Goal: Information Seeking & Learning: Learn about a topic

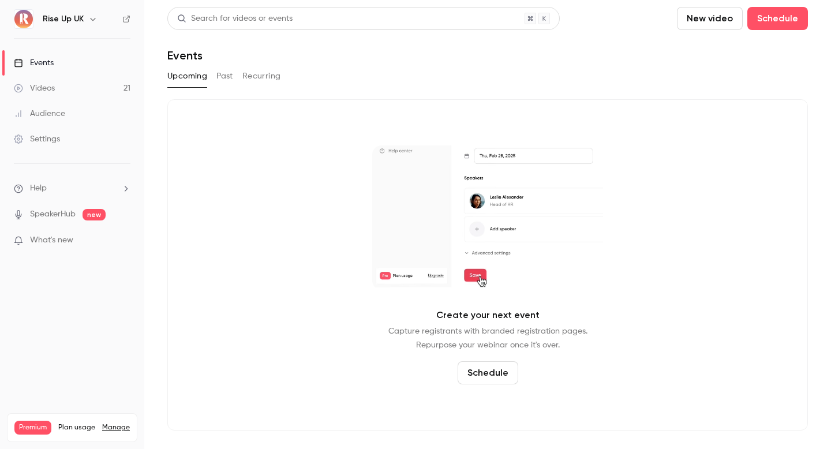
click at [322, 29] on div "Search for videos or events" at bounding box center [363, 18] width 393 height 23
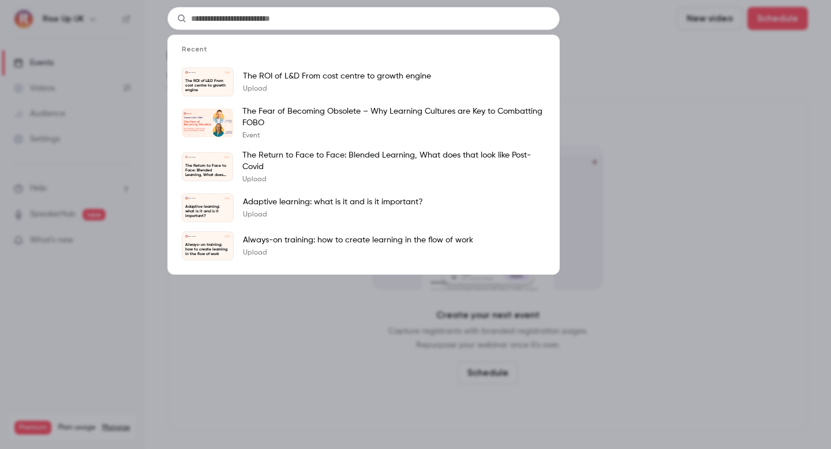
click at [317, 19] on input "text" at bounding box center [363, 18] width 393 height 23
click at [135, 81] on div "Recent Rise Up UK [DATE] The ROI of L&D From cost centre to growth engine The R…" at bounding box center [415, 224] width 831 height 449
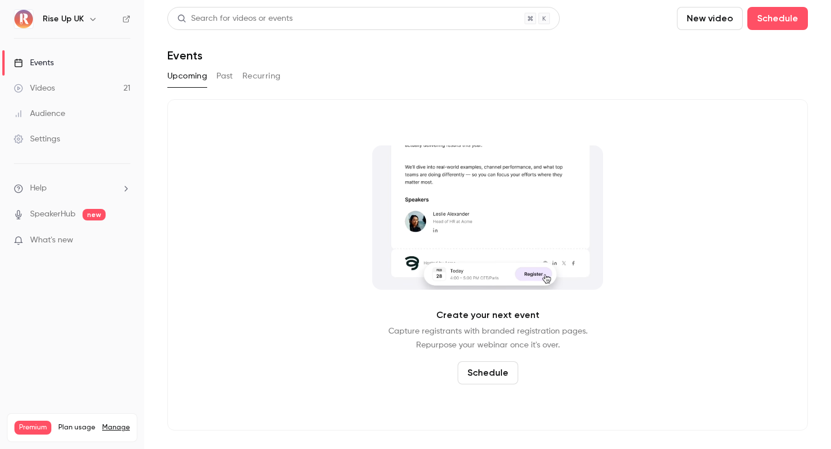
click at [98, 17] on button "button" at bounding box center [93, 19] width 14 height 14
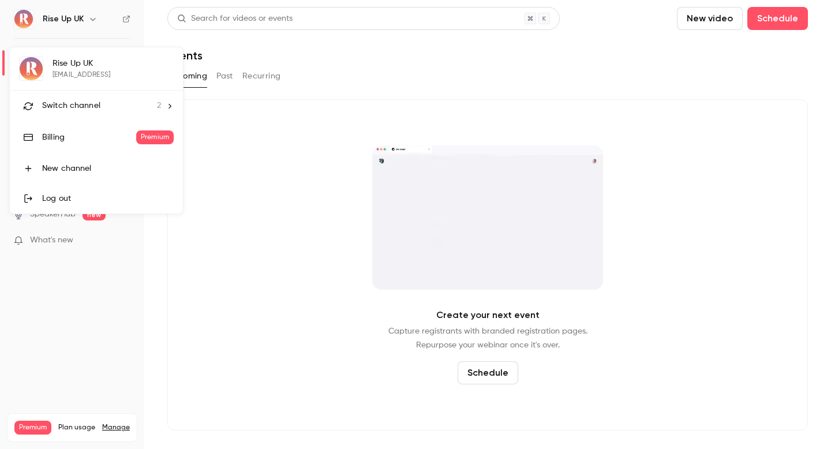
click at [98, 98] on li "Switch channel 2" at bounding box center [96, 106] width 173 height 31
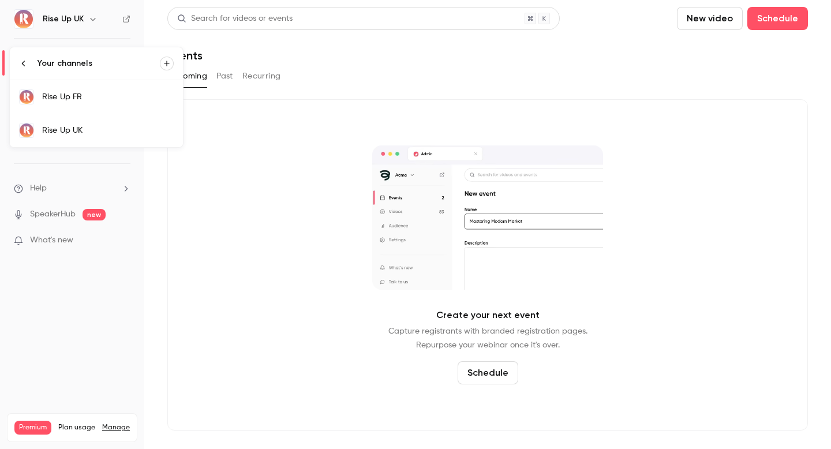
click at [91, 95] on div "Rise Up FR" at bounding box center [108, 97] width 132 height 12
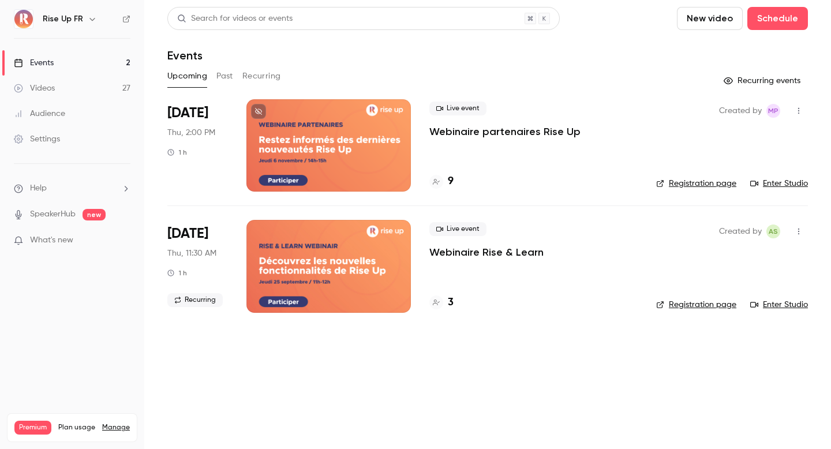
click at [223, 76] on button "Past" at bounding box center [225, 76] width 17 height 18
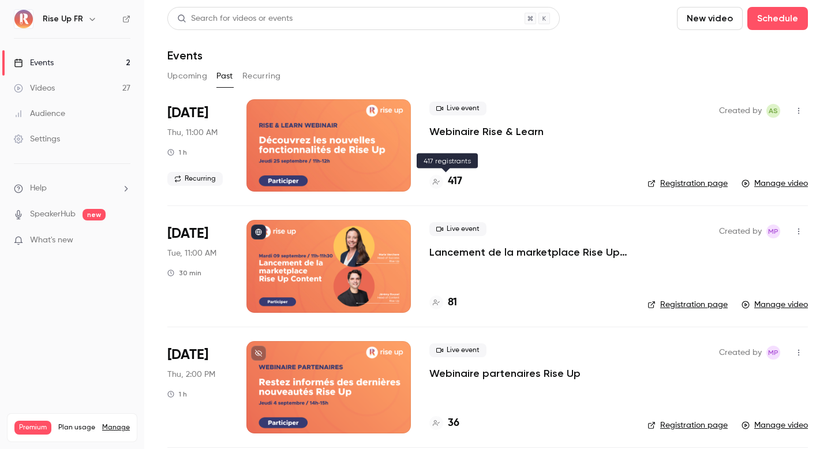
click at [458, 178] on h4 "417" at bounding box center [455, 182] width 14 height 16
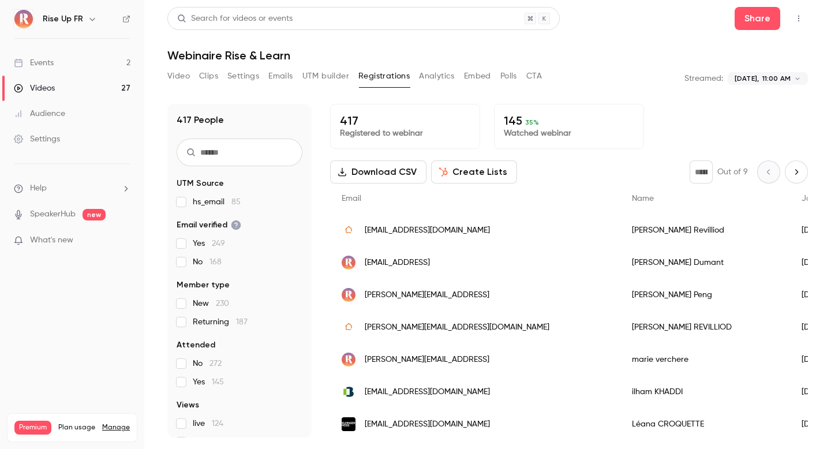
click at [248, 152] on input "text" at bounding box center [240, 153] width 126 height 28
paste input "**********"
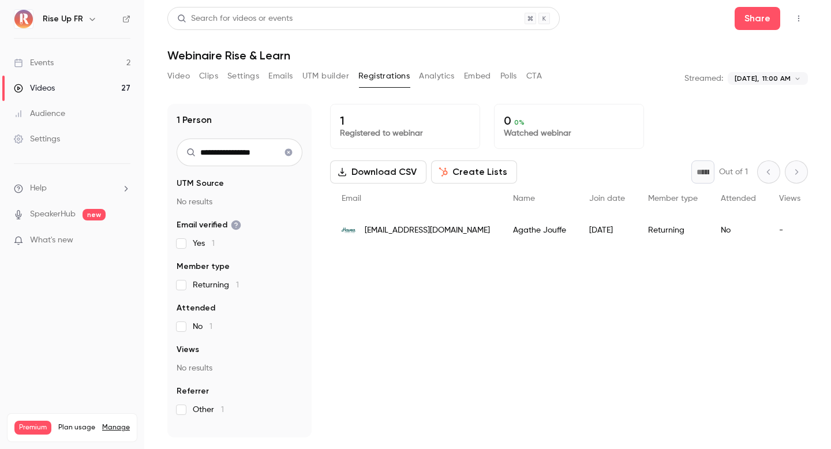
click at [255, 156] on input "**********" at bounding box center [240, 153] width 126 height 28
paste input "*"
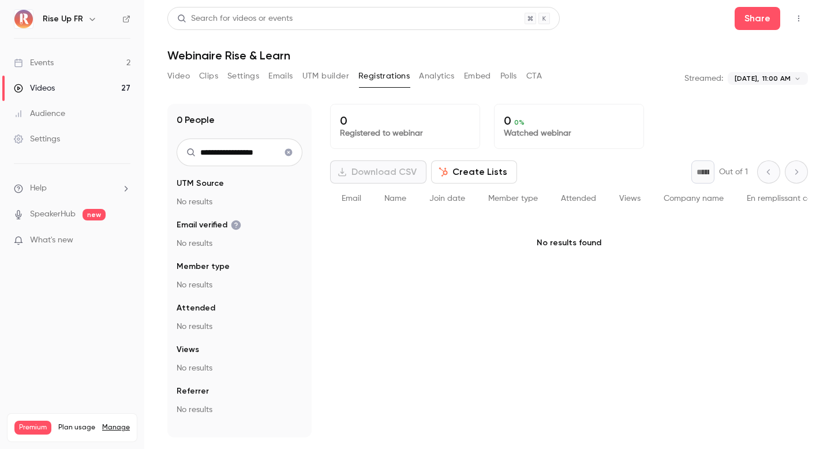
type input "**********"
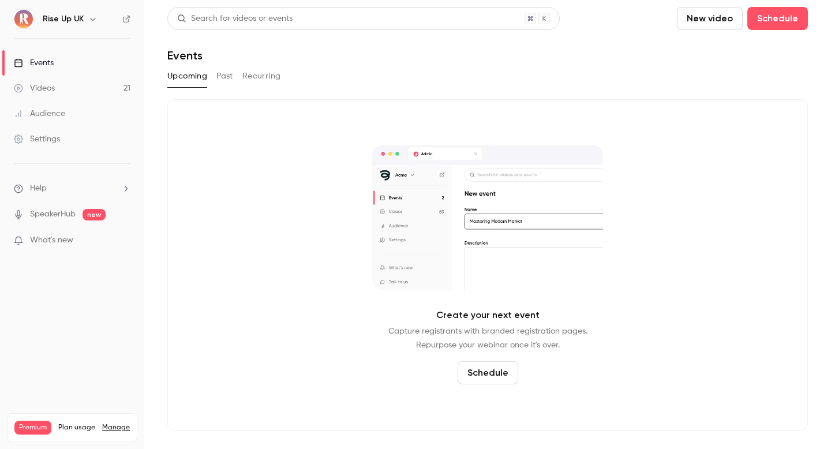
click at [57, 54] on link "Events" at bounding box center [72, 62] width 144 height 25
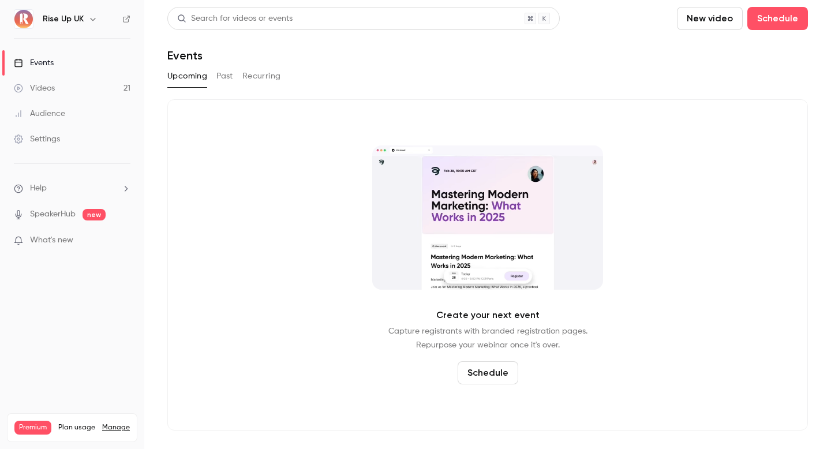
click at [218, 76] on button "Past" at bounding box center [225, 76] width 17 height 18
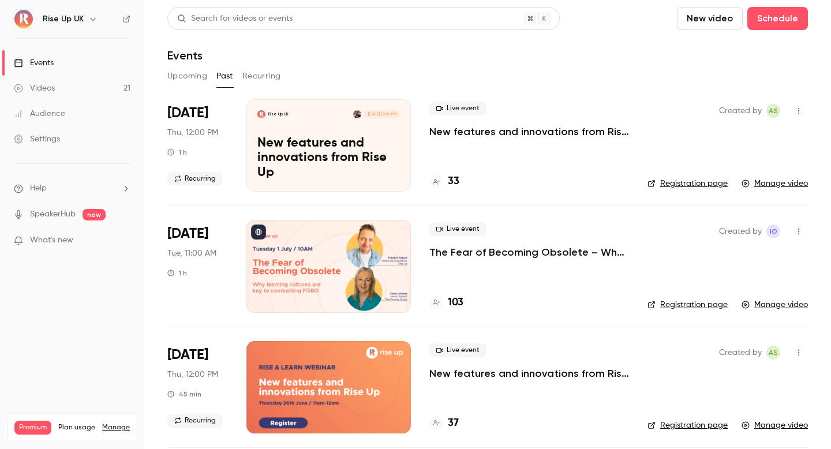
click at [327, 144] on p "New features and innovations from Rise Up" at bounding box center [328, 158] width 143 height 44
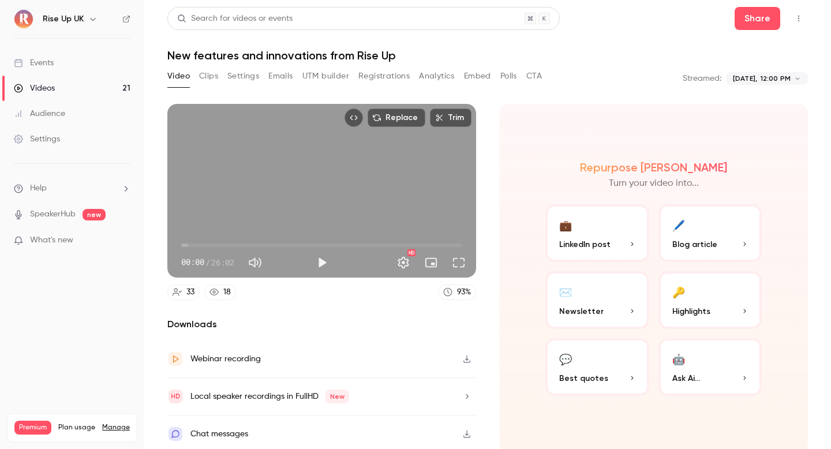
click at [465, 357] on icon "button" at bounding box center [466, 359] width 9 height 8
